Goal: Task Accomplishment & Management: Use online tool/utility

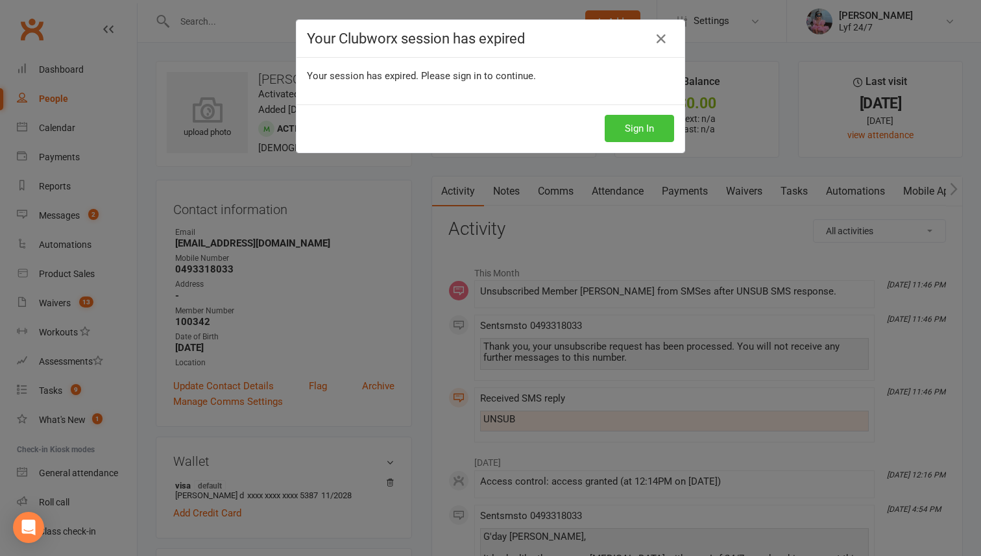
click at [648, 133] on button "Sign In" at bounding box center [639, 128] width 69 height 27
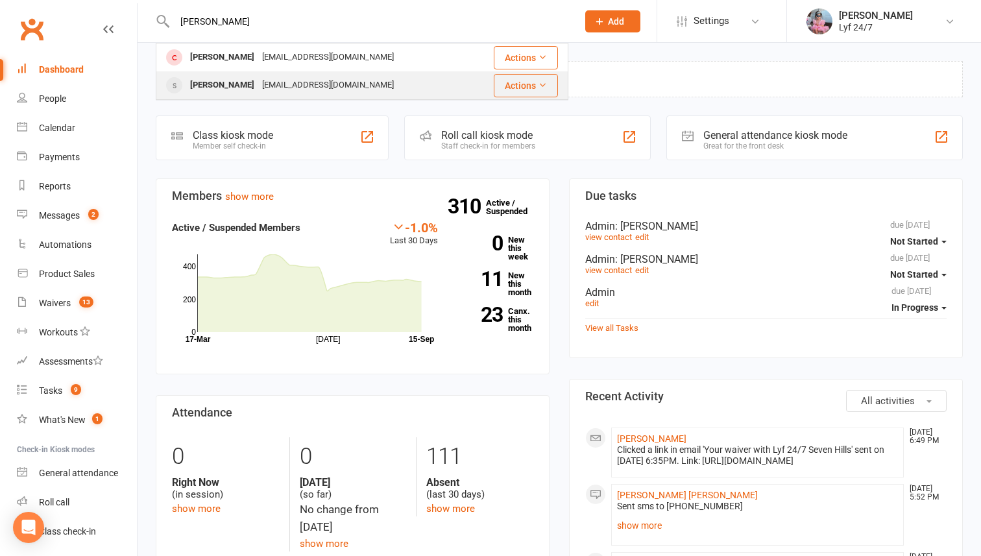
type input "[PERSON_NAME]"
click at [234, 80] on div "[PERSON_NAME]" at bounding box center [222, 85] width 72 height 19
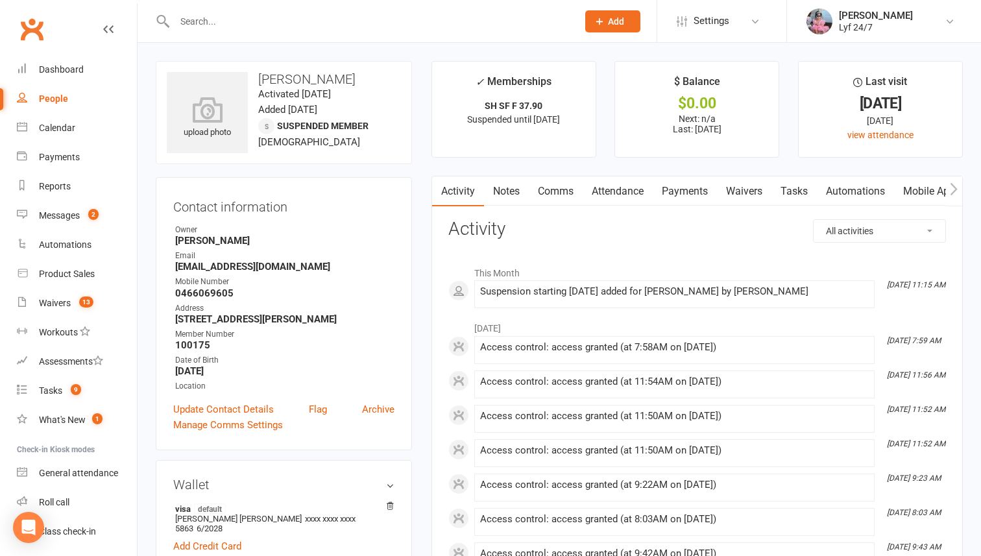
click at [228, 27] on input "text" at bounding box center [370, 21] width 398 height 18
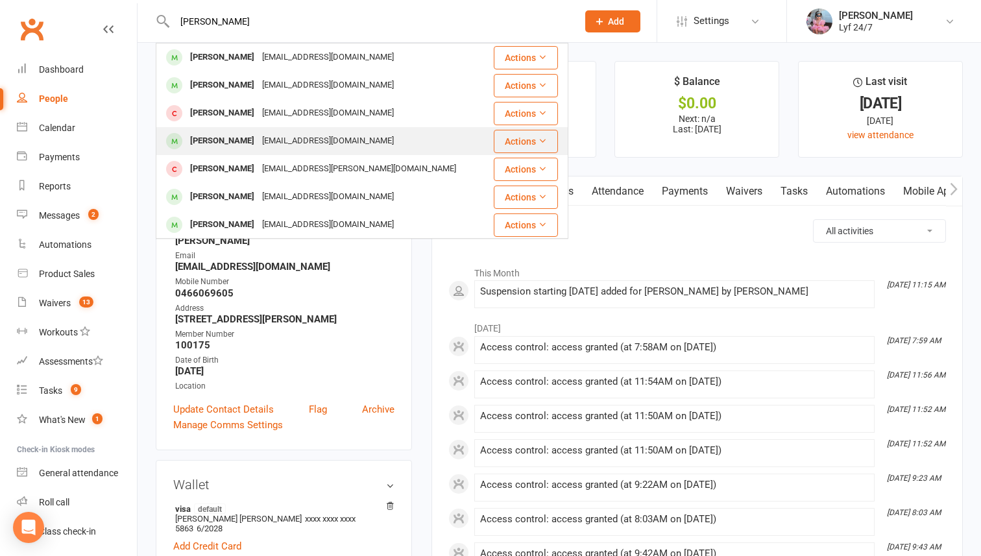
scroll to position [29, 0]
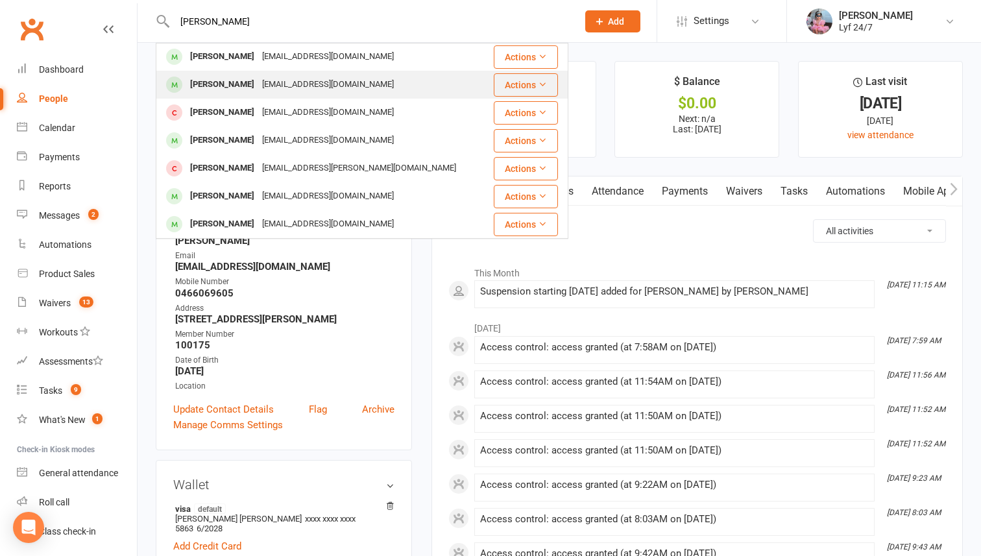
type input "[PERSON_NAME]"
click at [217, 87] on div "[PERSON_NAME]" at bounding box center [222, 84] width 72 height 19
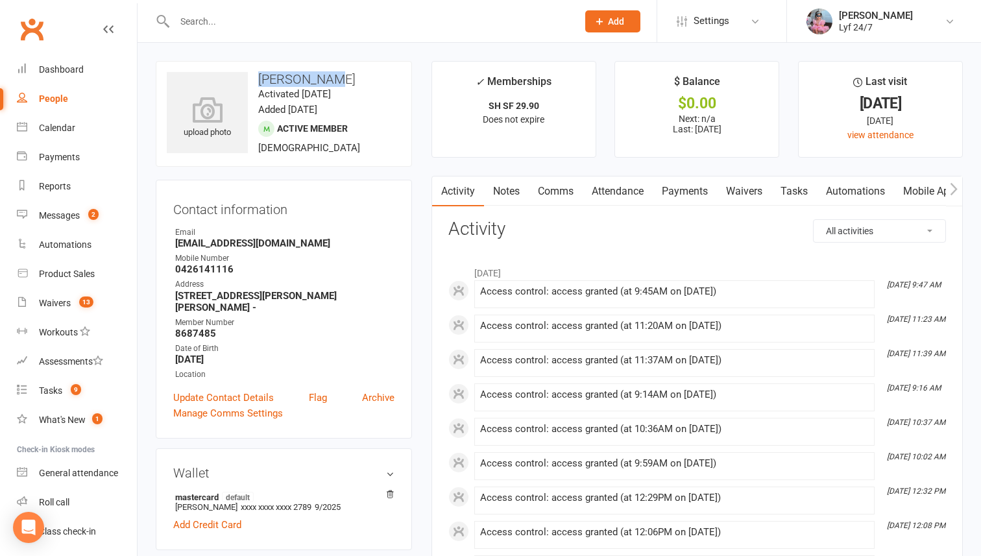
drag, startPoint x: 262, startPoint y: 80, endPoint x: 375, endPoint y: 80, distance: 112.9
click at [376, 80] on h3 "[PERSON_NAME]" at bounding box center [284, 79] width 234 height 14
copy h3 "[PERSON_NAME]"
click at [201, 25] on input "text" at bounding box center [370, 21] width 398 height 18
paste input "[PERSON_NAME]"
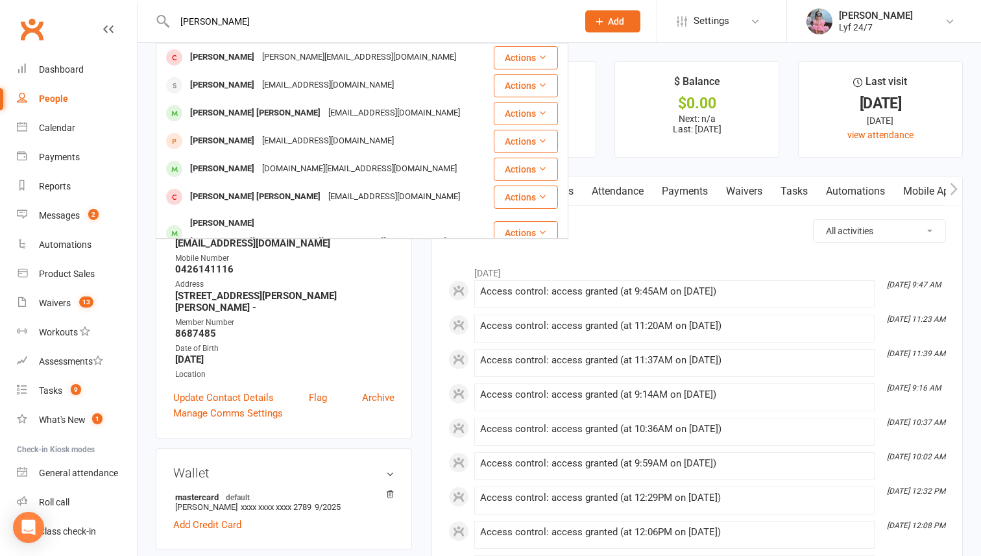
type input "[PERSON_NAME]"
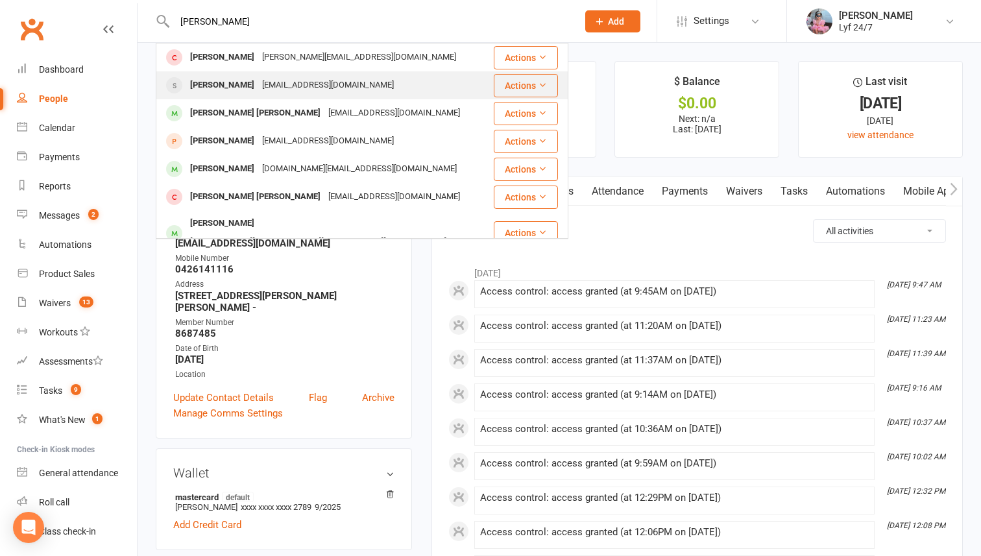
click at [280, 89] on div "[EMAIL_ADDRESS][DOMAIN_NAME]" at bounding box center [328, 85] width 140 height 19
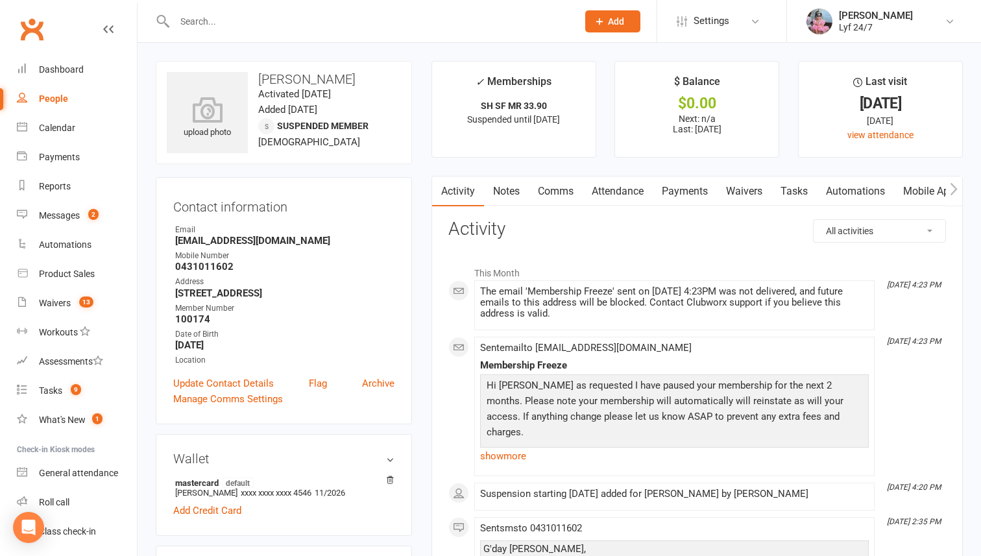
click at [62, 92] on link "People" at bounding box center [77, 98] width 120 height 29
select select "100"
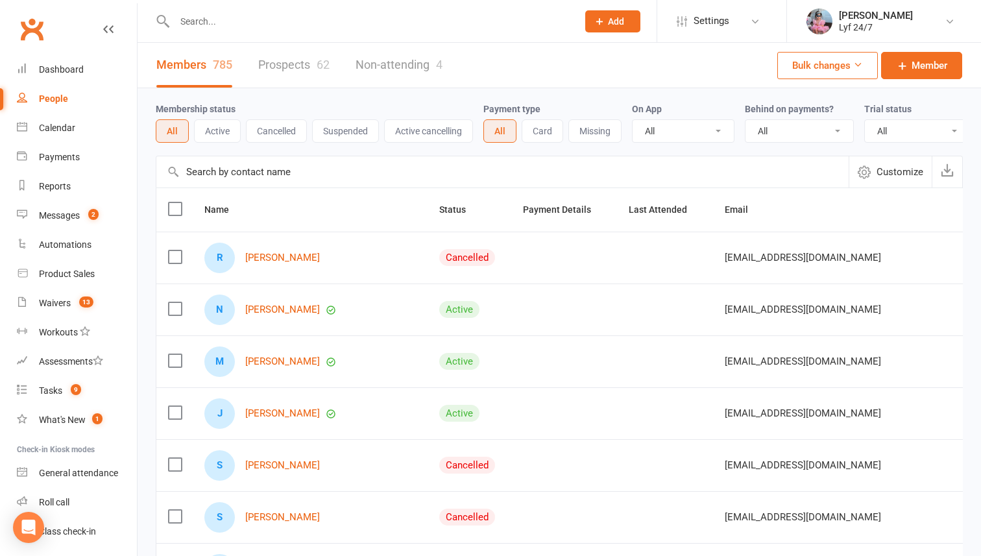
click at [342, 131] on button "Suspended" at bounding box center [345, 130] width 67 height 23
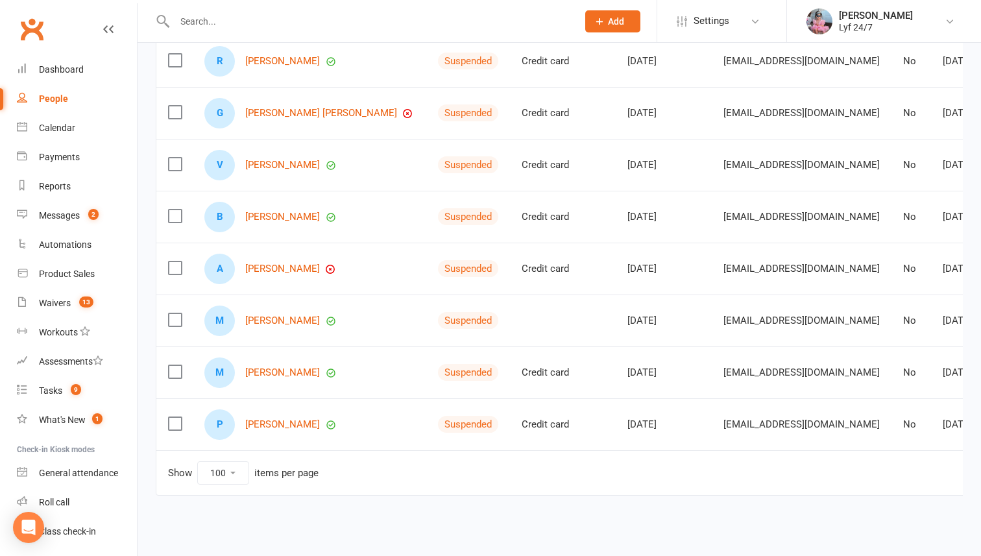
scroll to position [569, 0]
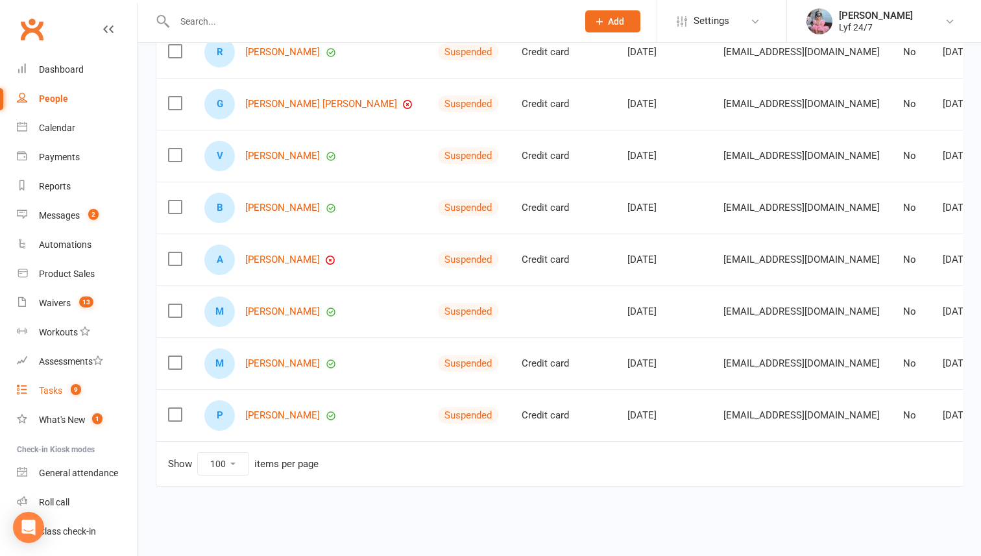
click at [56, 390] on div "Tasks" at bounding box center [50, 390] width 23 height 10
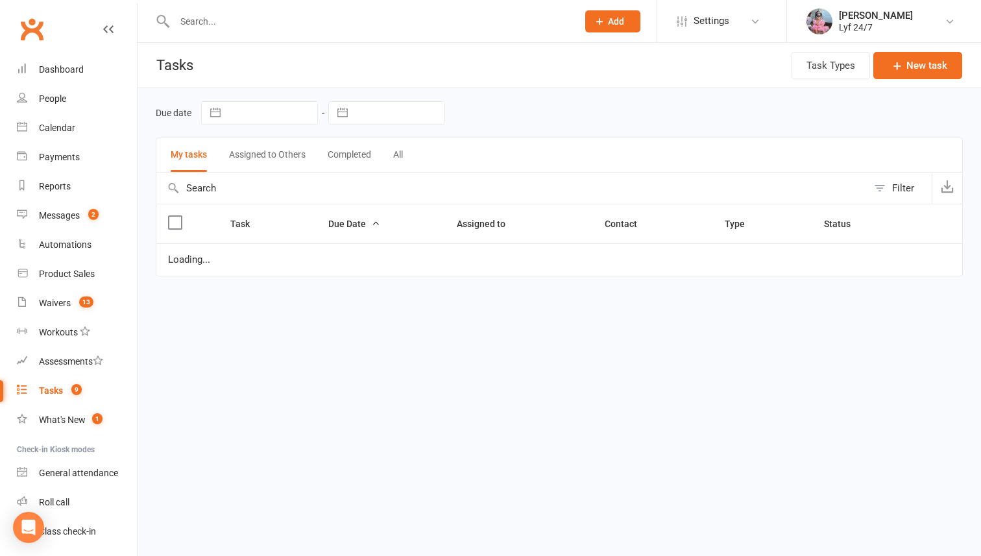
select select "started"
select select "waiting"
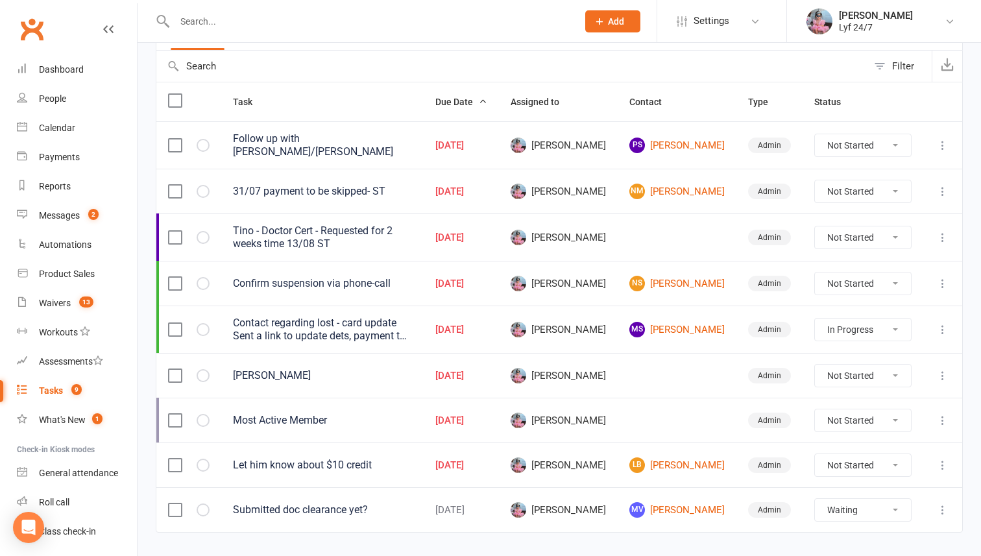
scroll to position [123, 0]
click at [177, 451] on td at bounding box center [188, 464] width 65 height 45
click at [177, 462] on label at bounding box center [174, 464] width 13 height 13
click at [177, 458] on input "checkbox" at bounding box center [174, 458] width 13 height 0
select select "started"
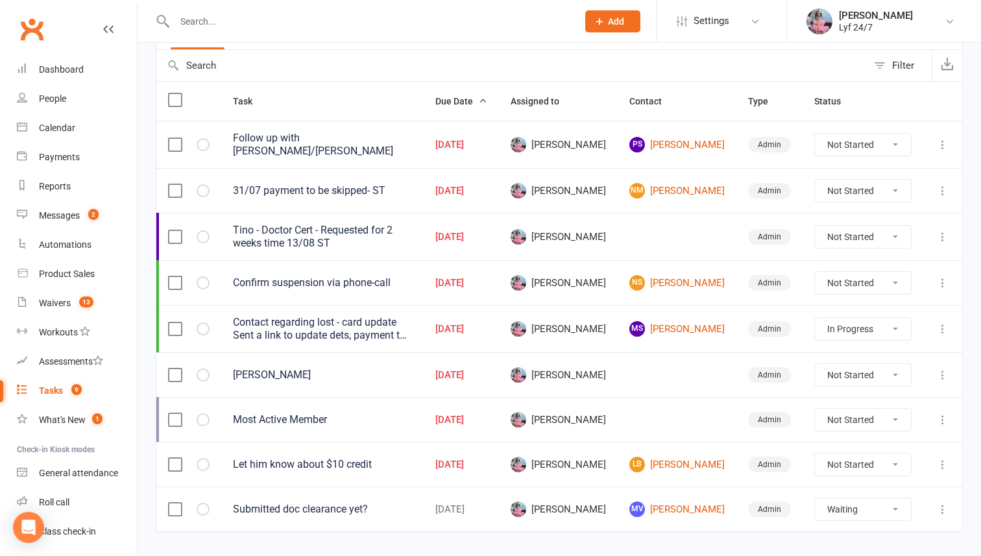
select select "waiting"
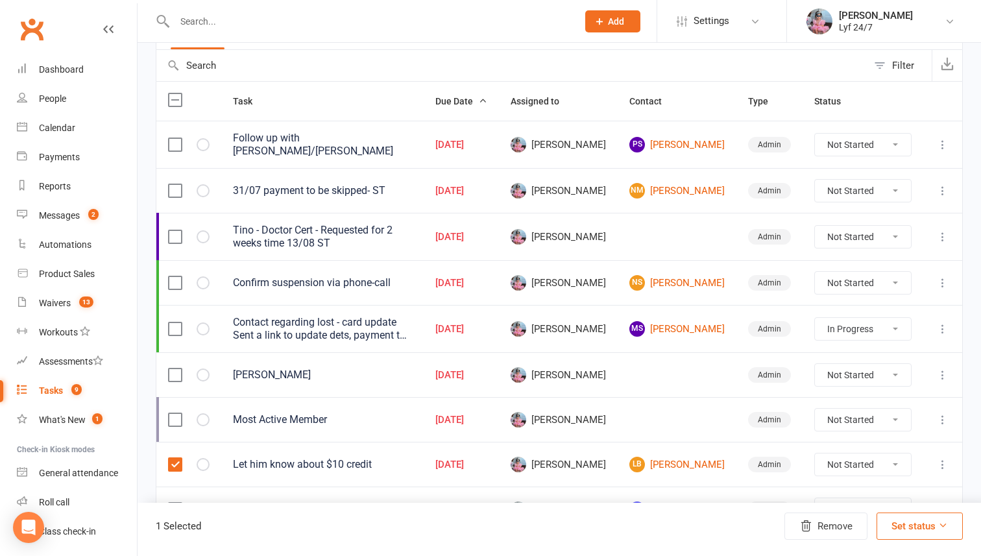
click at [925, 537] on button "Set status" at bounding box center [920, 526] width 86 height 27
click at [866, 486] on link "Complete" at bounding box center [898, 493] width 128 height 26
select select "started"
select select "waiting"
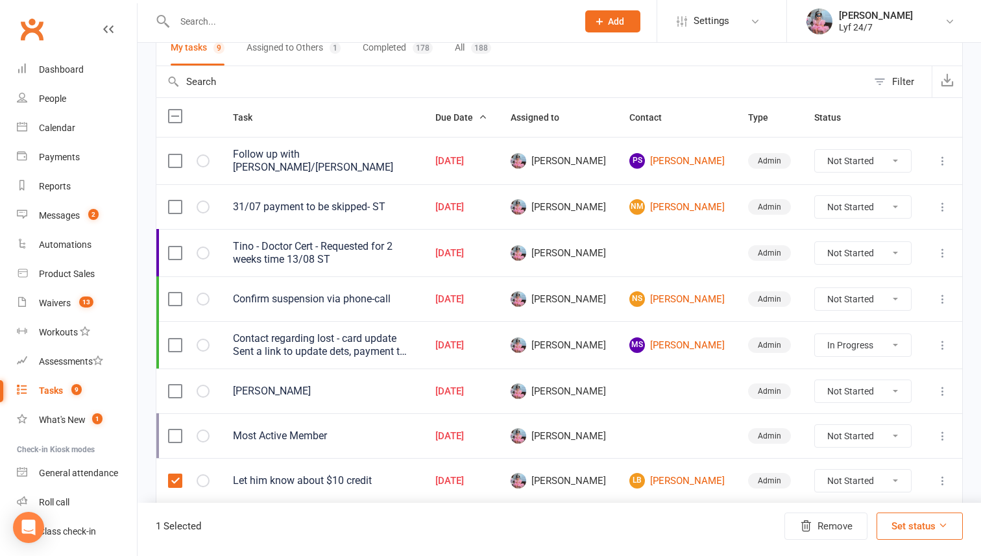
select select "waiting"
select select "started"
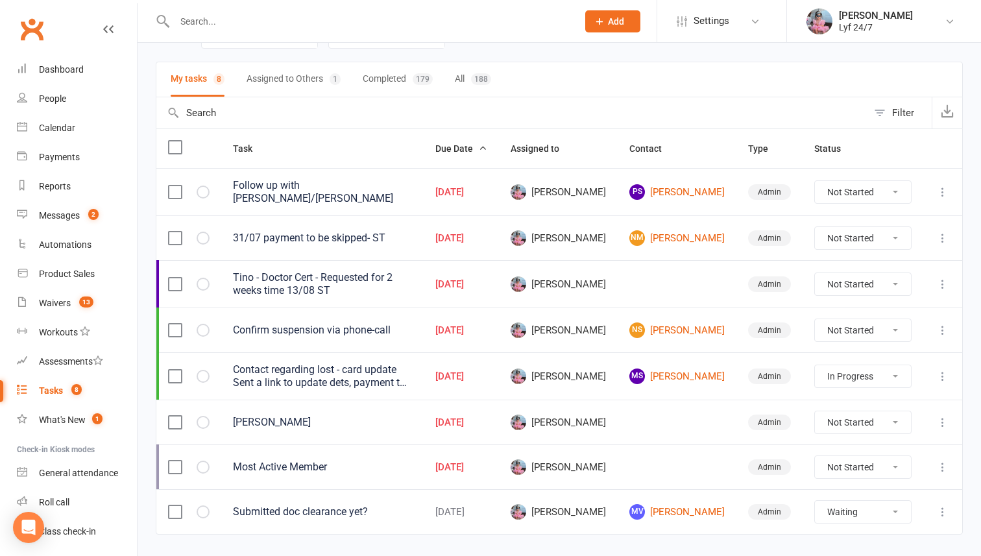
scroll to position [0, 0]
